Goal: Information Seeking & Learning: Compare options

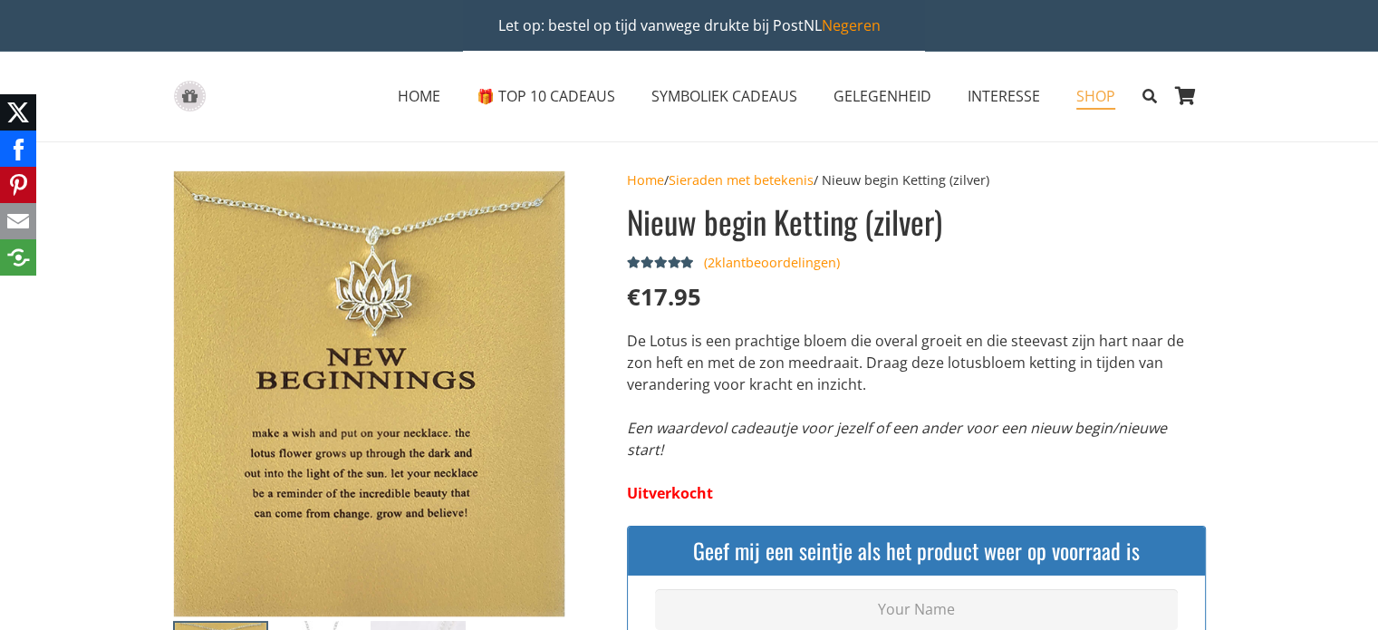
click at [1098, 95] on span "SHOP" at bounding box center [1095, 96] width 39 height 20
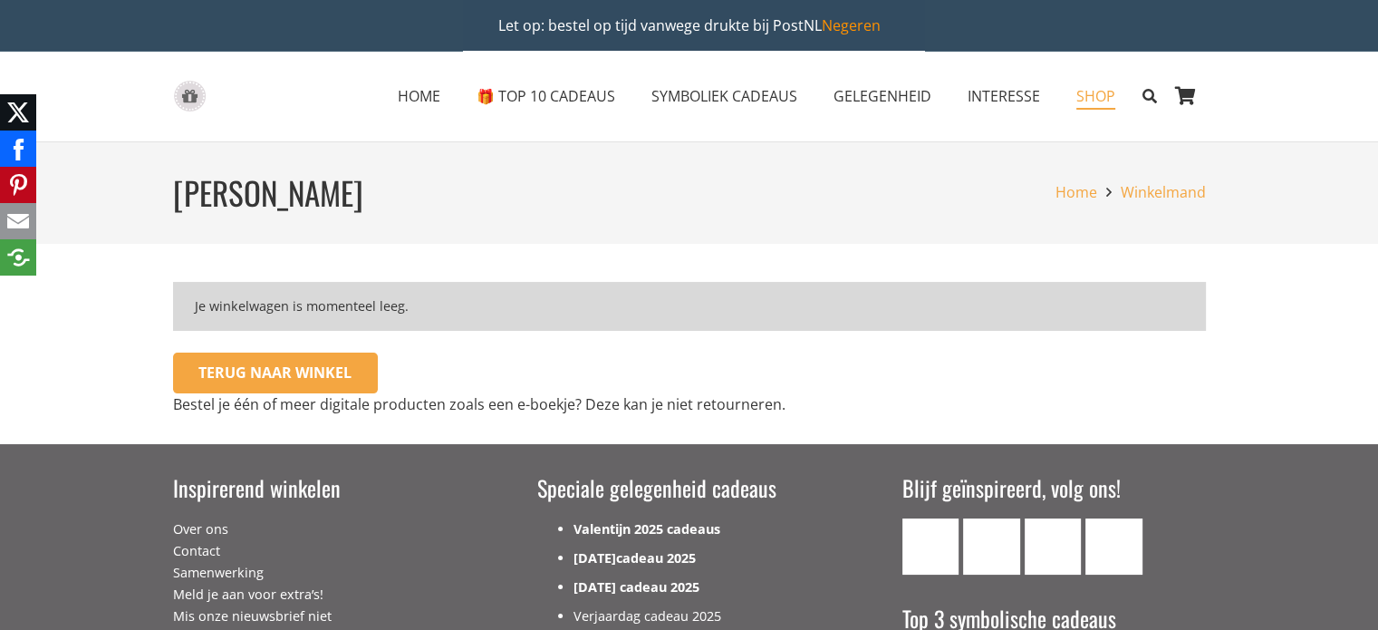
click at [1082, 98] on span "SHOP" at bounding box center [1095, 96] width 39 height 20
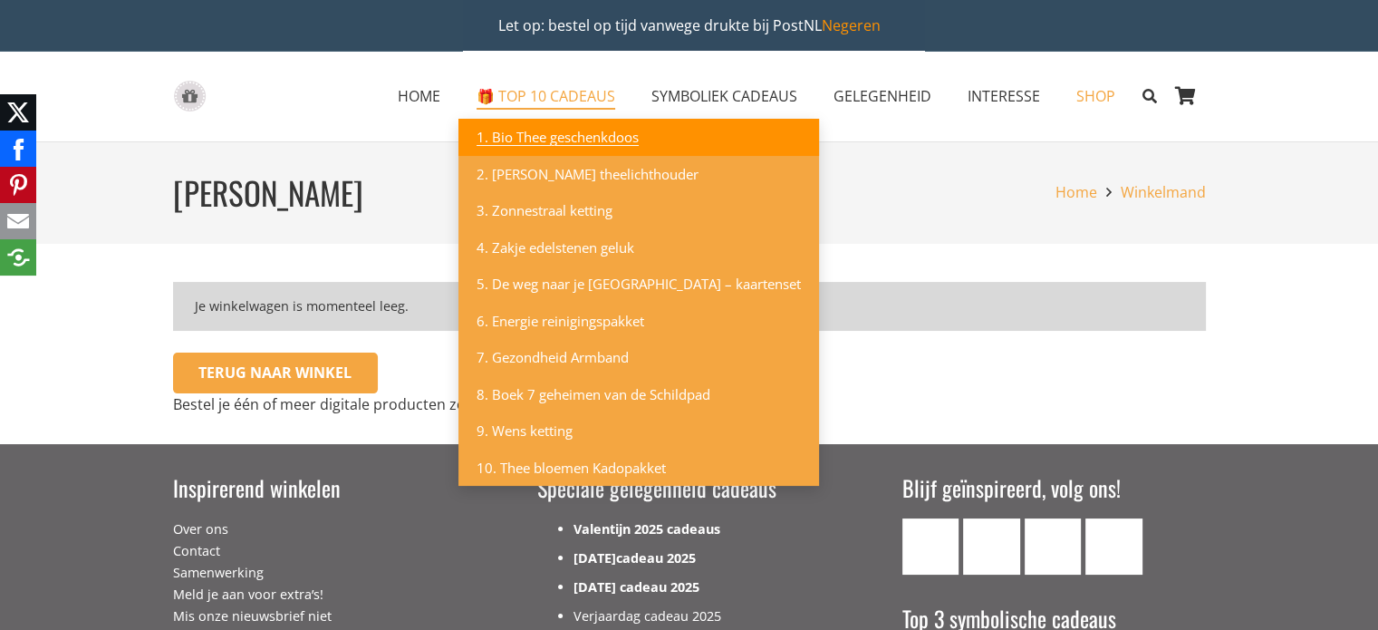
click at [587, 139] on span "1. Bio Thee geschenkdoos" at bounding box center [557, 137] width 162 height 18
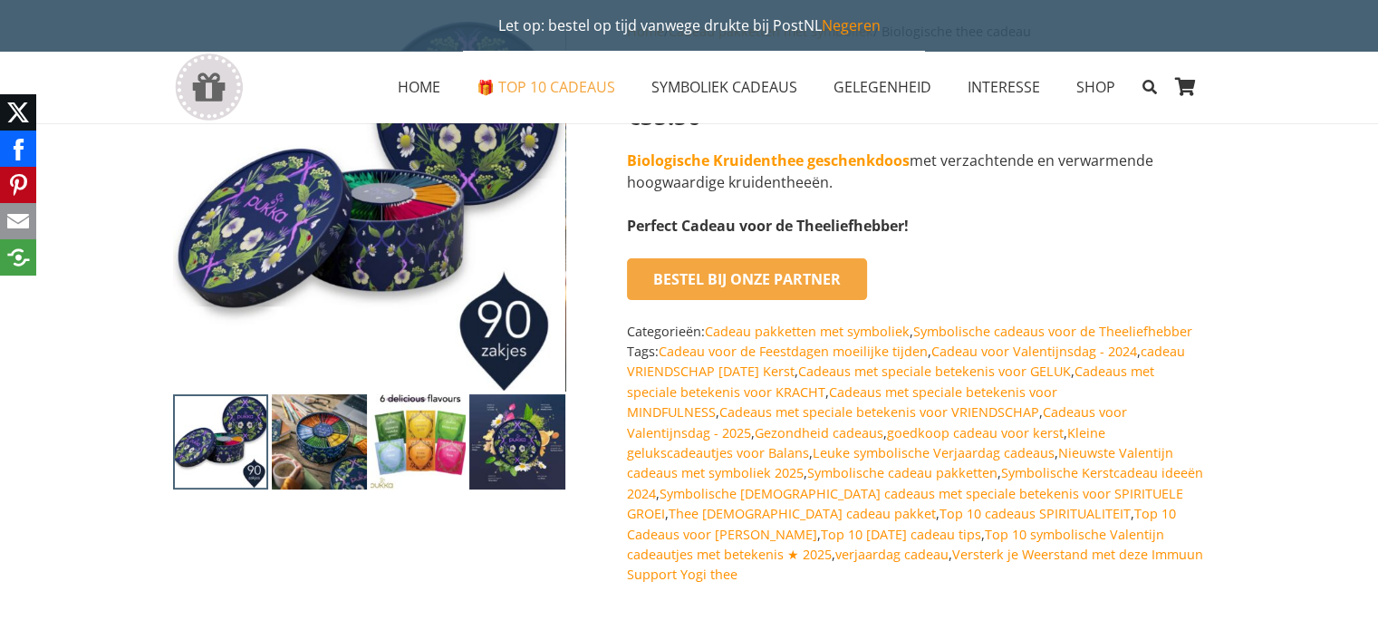
scroll to position [91, 0]
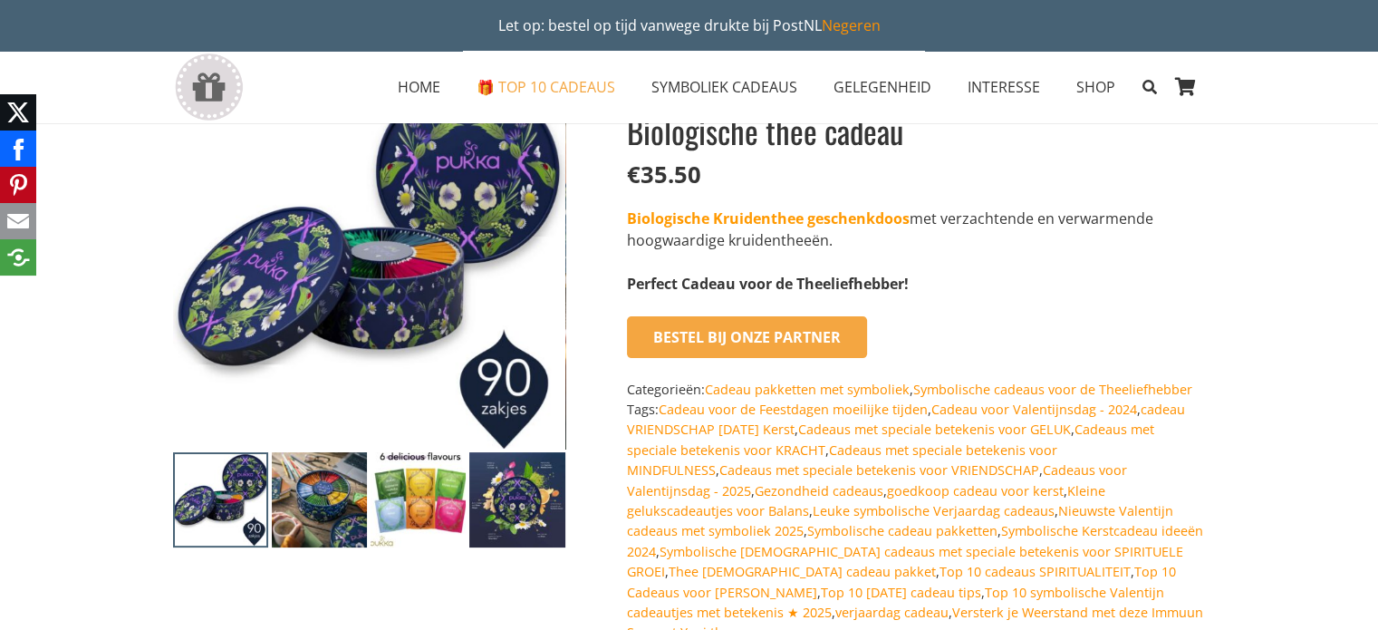
click at [303, 501] on img at bounding box center [319, 499] width 95 height 95
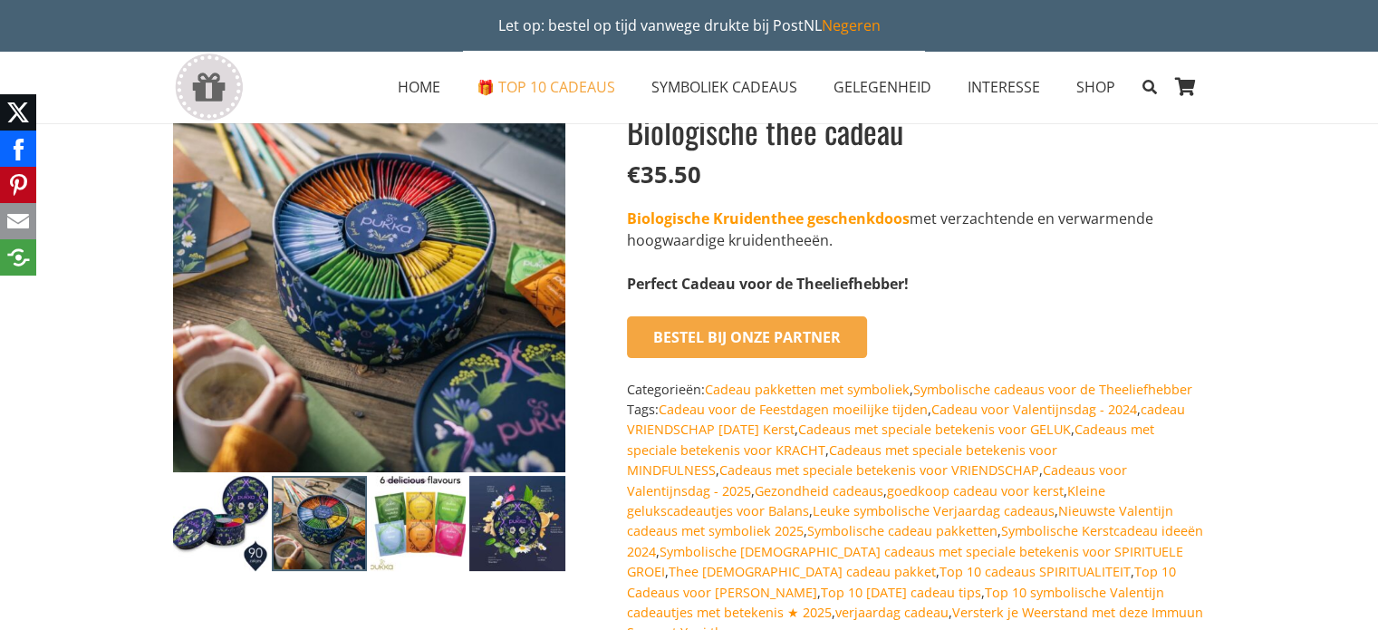
click at [411, 519] on img at bounding box center [417, 523] width 95 height 95
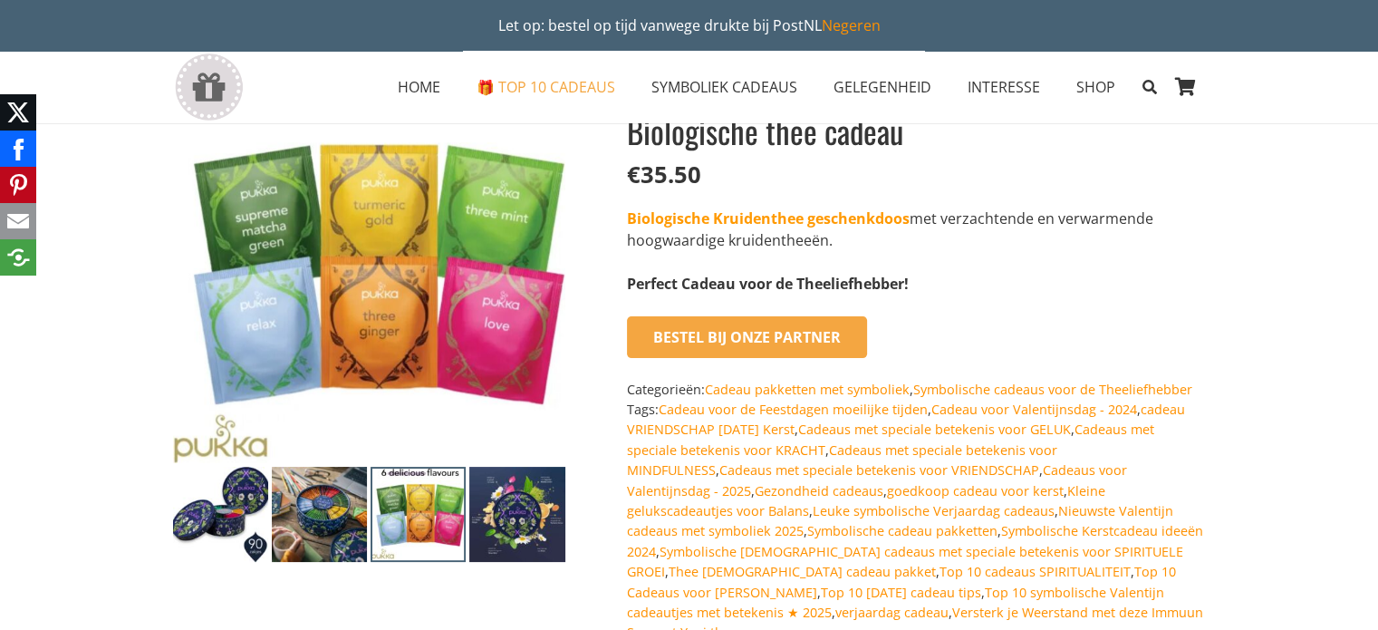
click at [505, 514] on img at bounding box center [516, 514] width 95 height 95
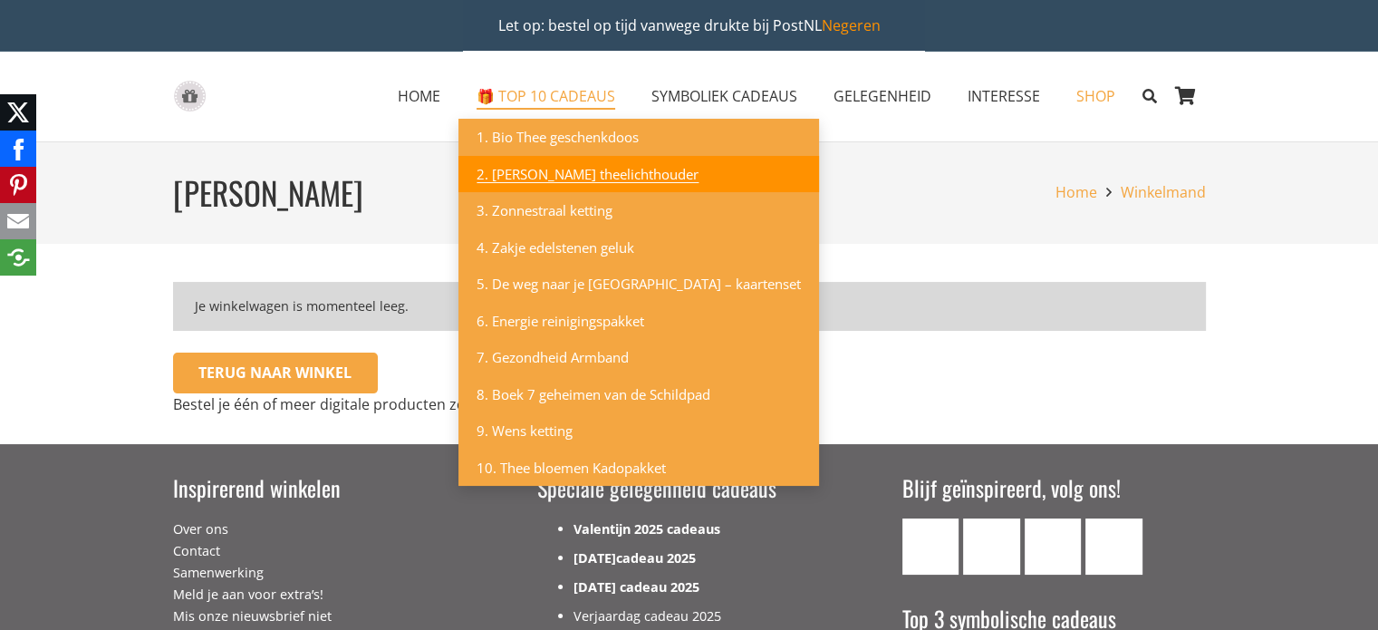
click at [501, 165] on span "2. [PERSON_NAME] theelichthouder" at bounding box center [587, 174] width 222 height 18
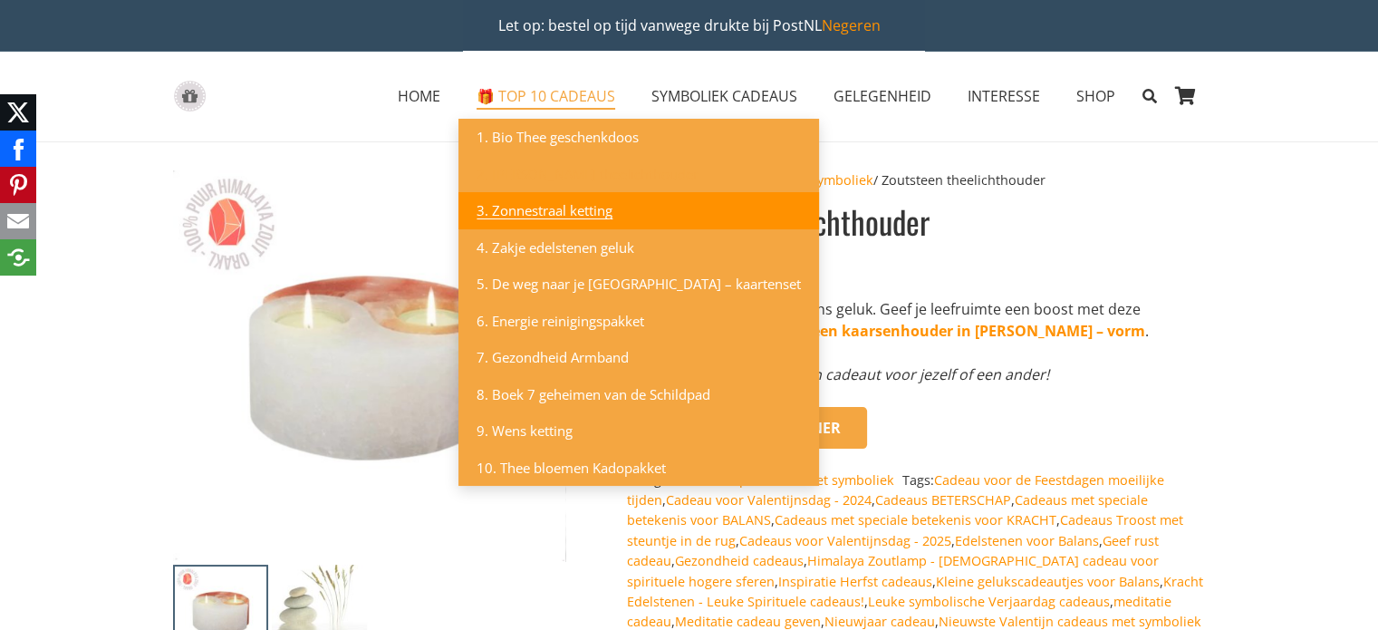
click at [527, 207] on span "3. Zonnestraal ketting" at bounding box center [544, 210] width 136 height 18
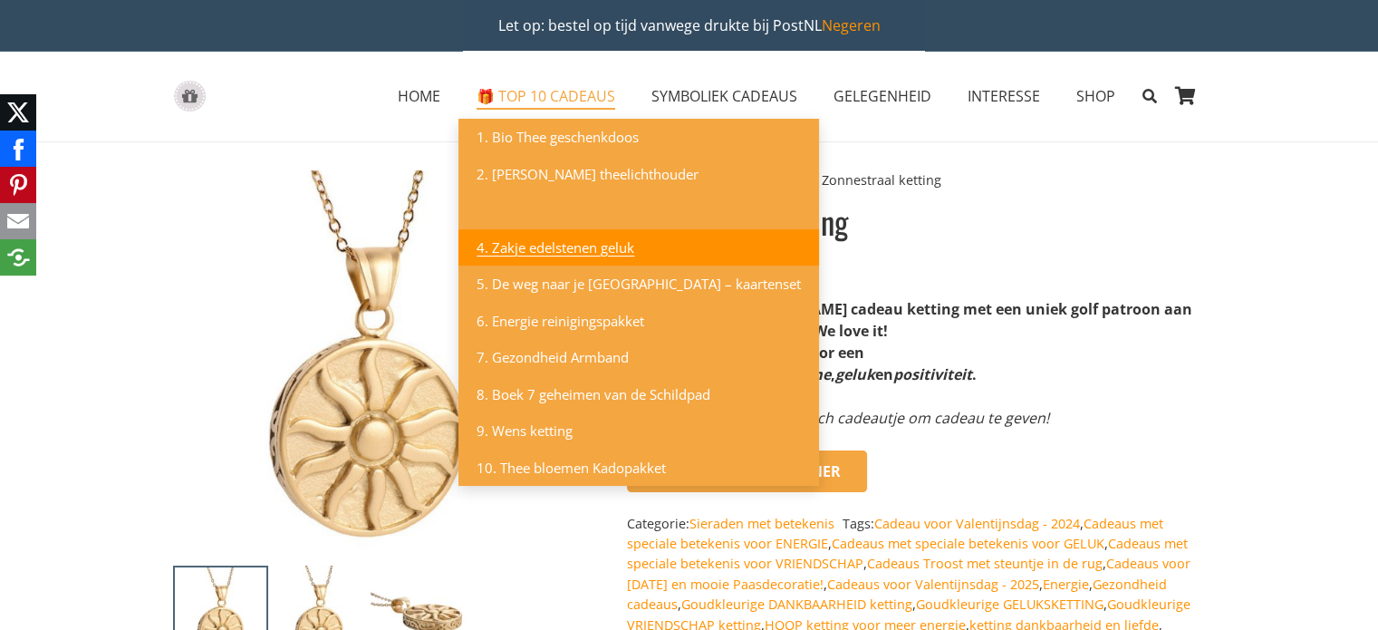
click at [541, 244] on span "4. Zakje edelstenen geluk" at bounding box center [555, 247] width 158 height 18
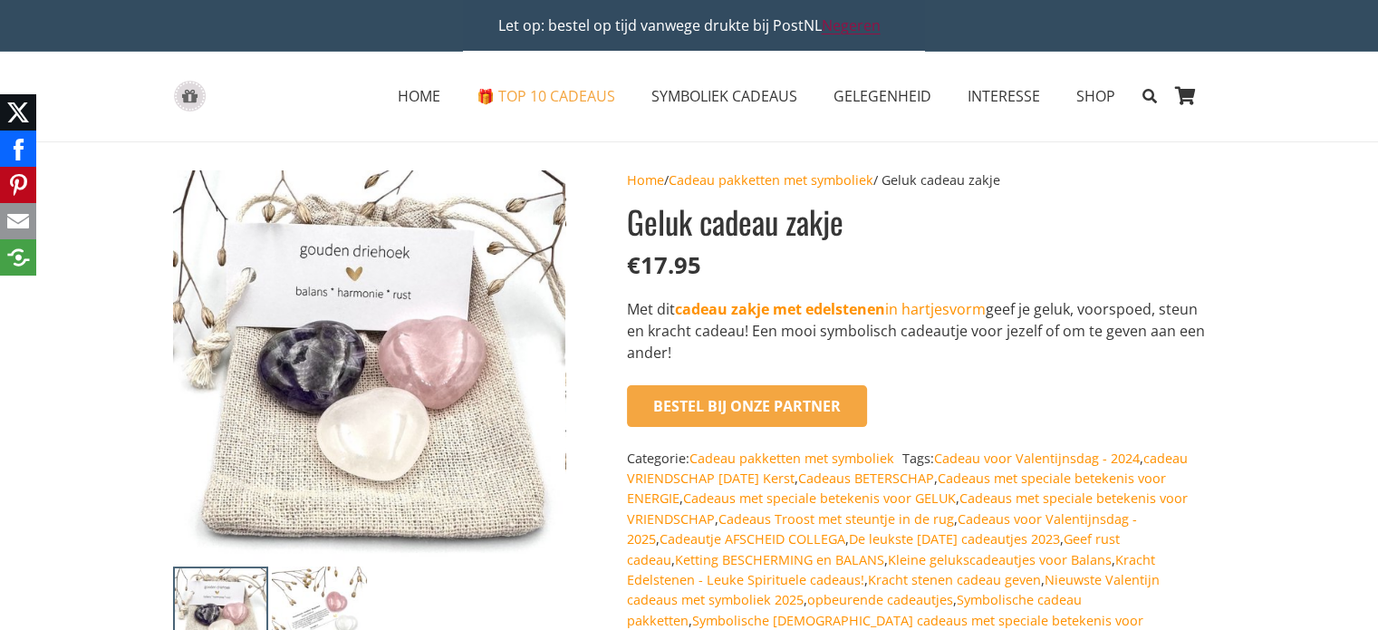
click at [843, 22] on link "Negeren" at bounding box center [851, 25] width 59 height 20
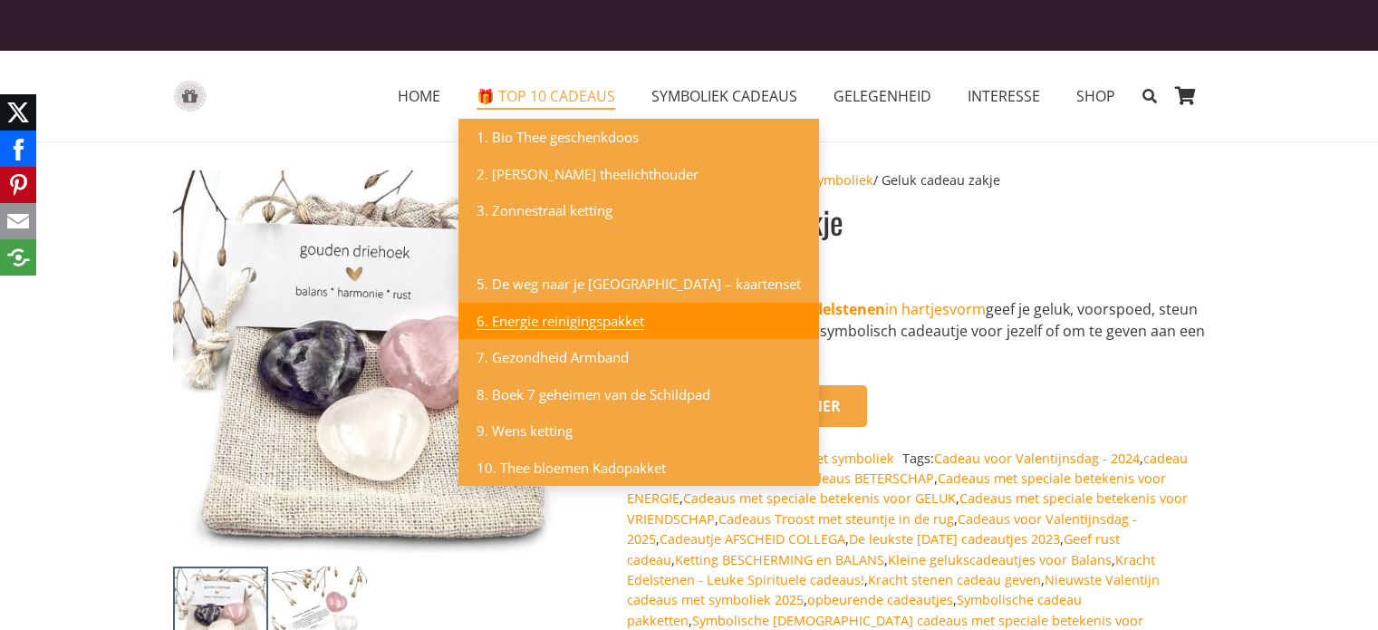
click at [550, 314] on span "6. Energie reinigingspakket" at bounding box center [560, 321] width 168 height 18
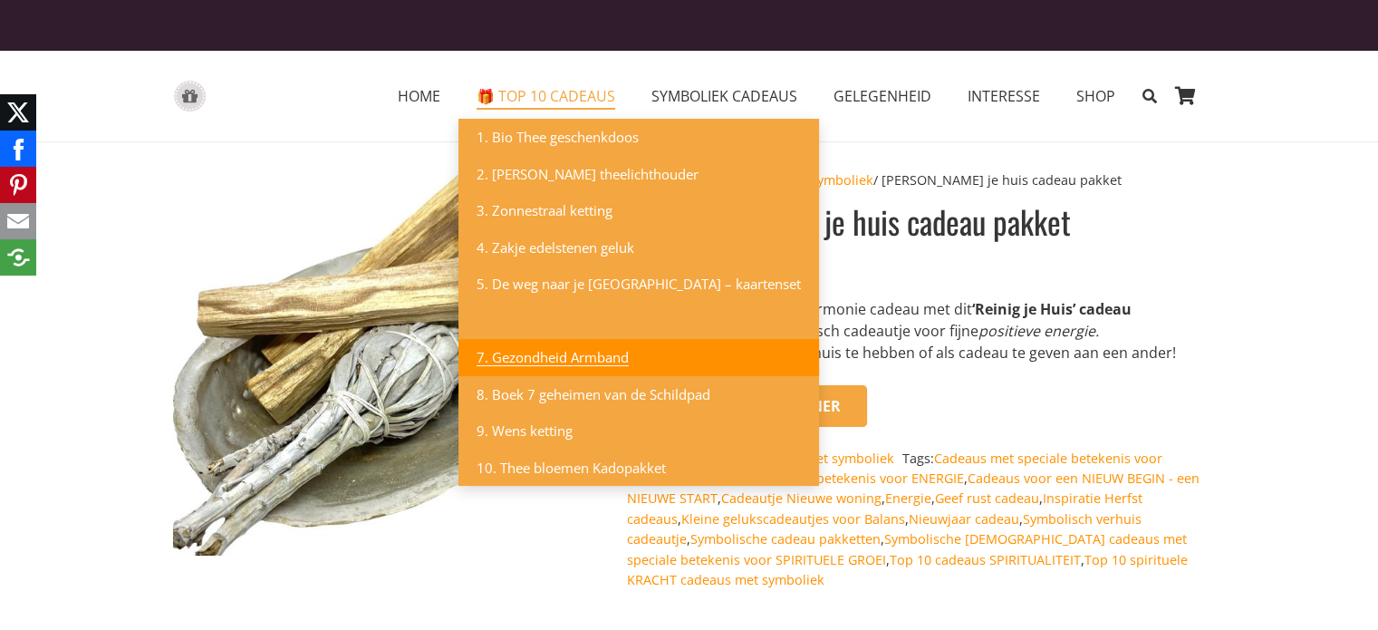
click at [524, 352] on span "7. Gezondheid Armband" at bounding box center [552, 357] width 152 height 18
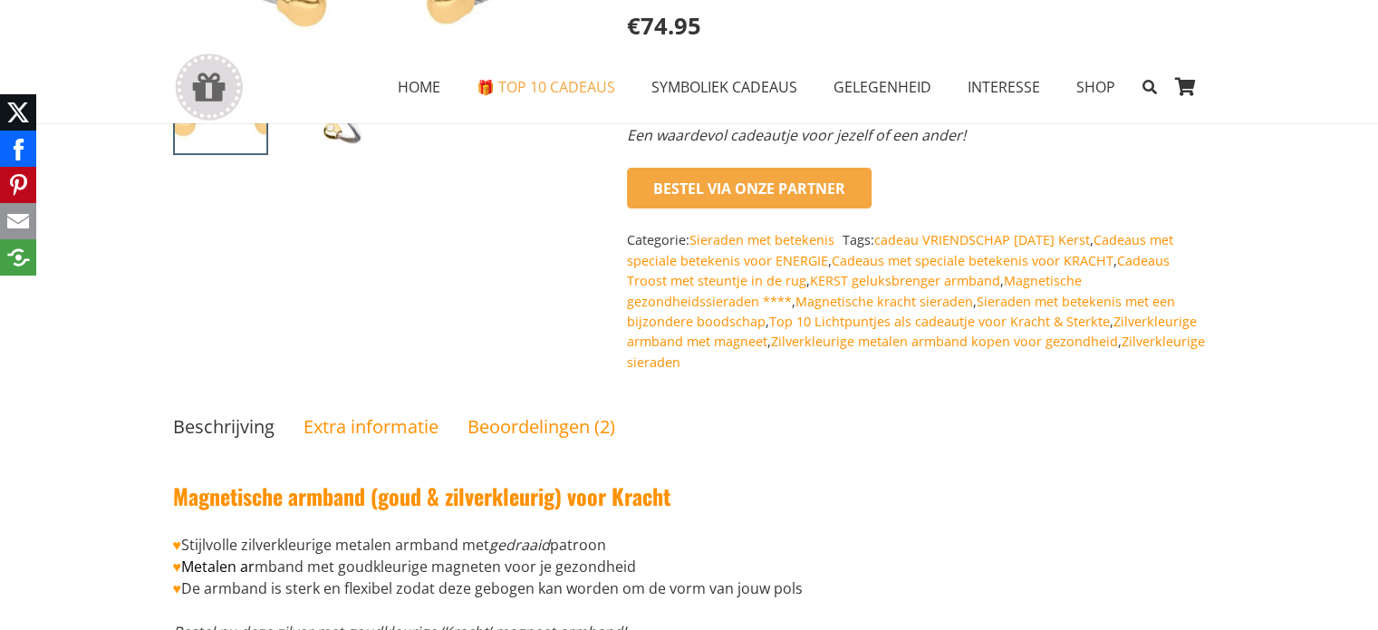
scroll to position [181, 0]
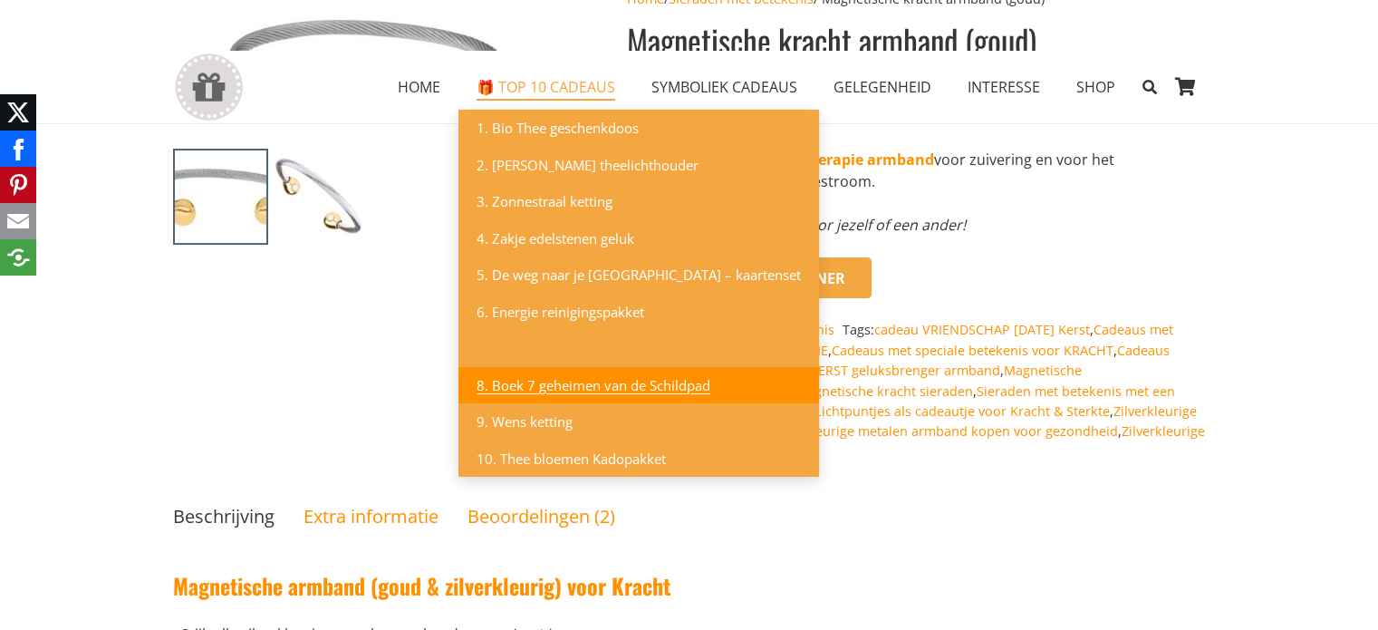
click at [524, 386] on span "8. Boek 7 geheimen van de Schildpad" at bounding box center [593, 385] width 234 height 18
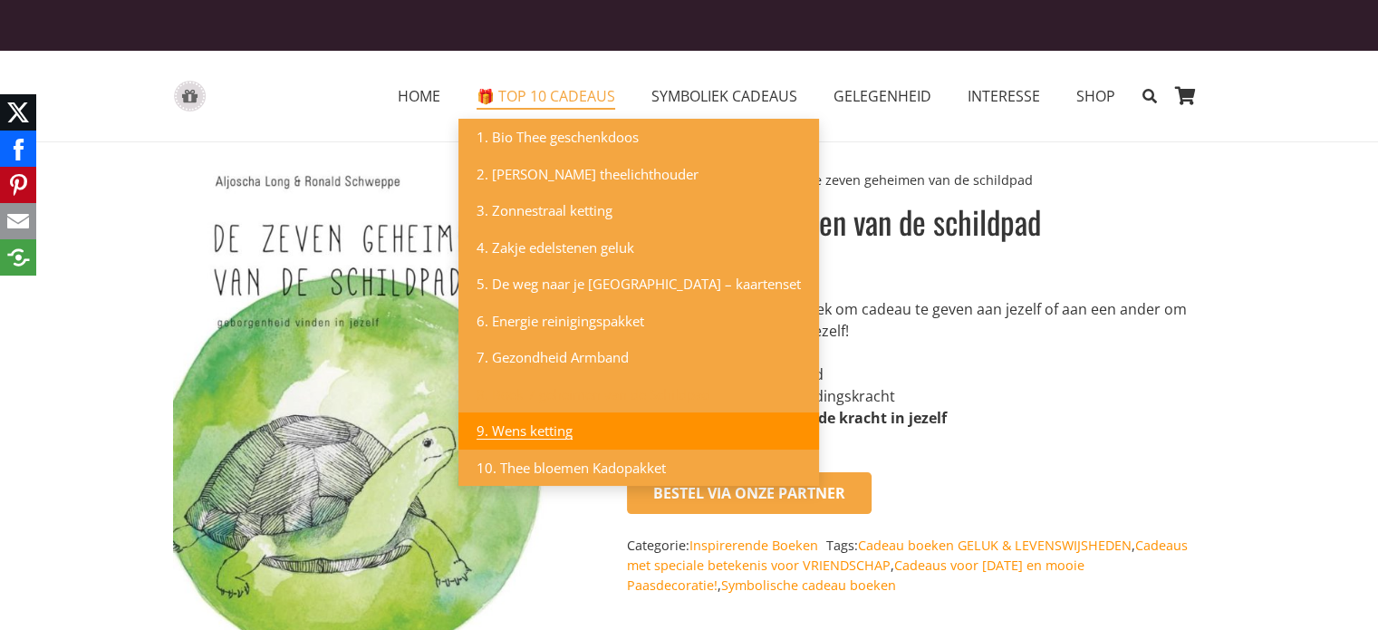
click at [511, 425] on span "9. Wens ketting" at bounding box center [524, 430] width 96 height 18
